Goal: Go to known website: Access a specific website the user already knows

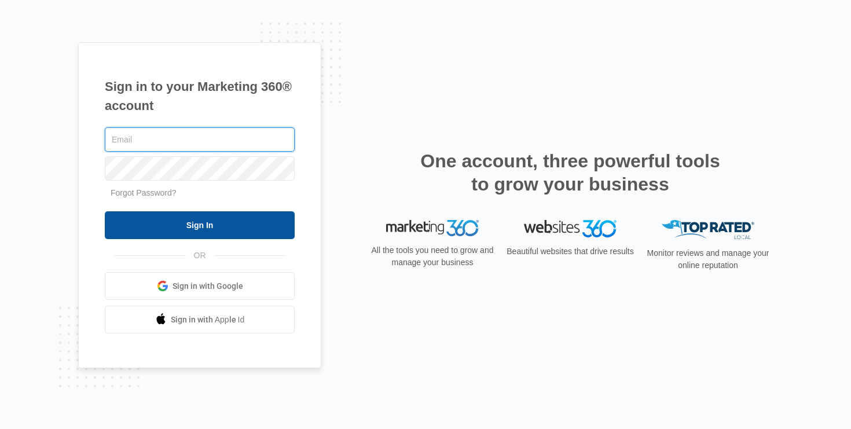
type input "[PERSON_NAME][EMAIL_ADDRESS][PERSON_NAME][DOMAIN_NAME]"
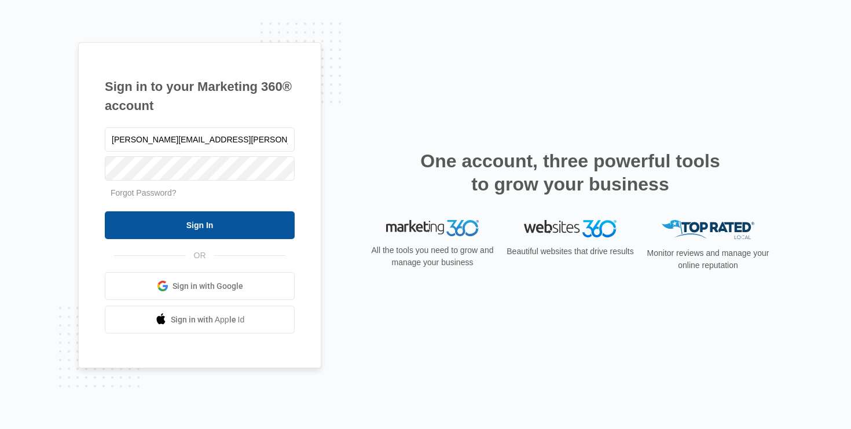
click at [239, 222] on input "Sign In" at bounding box center [200, 225] width 190 height 28
